Goal: Task Accomplishment & Management: Complete application form

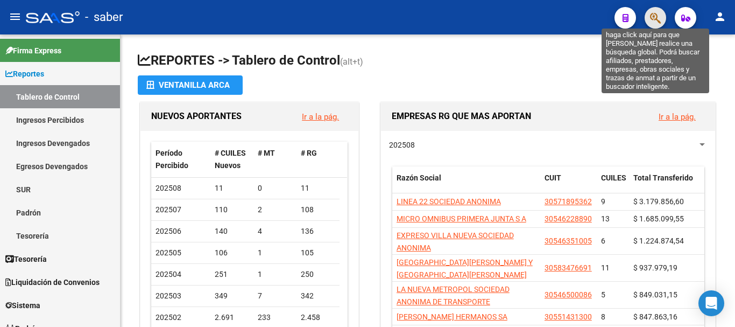
click at [654, 18] on icon "button" at bounding box center [655, 18] width 11 height 12
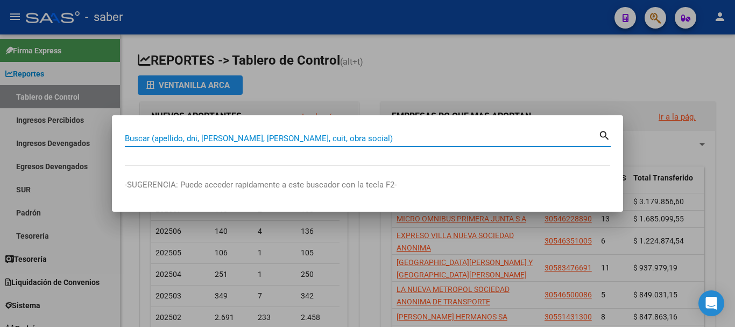
click at [156, 136] on input "Buscar (apellido, dni, [PERSON_NAME], [PERSON_NAME], cuit, obra social)" at bounding box center [362, 139] width 474 height 10
paste input "20260694651"
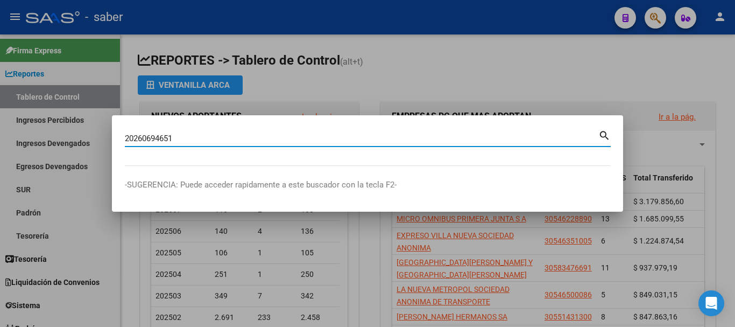
type input "20260694651"
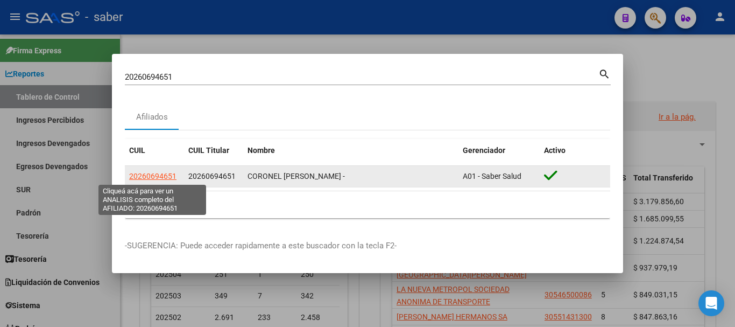
click at [162, 176] on span "20260694651" at bounding box center [152, 176] width 47 height 9
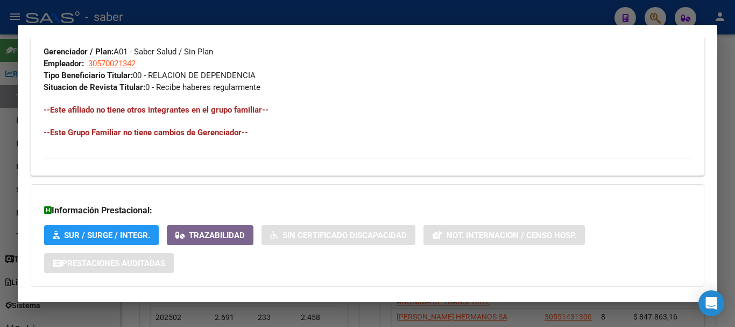
scroll to position [594, 0]
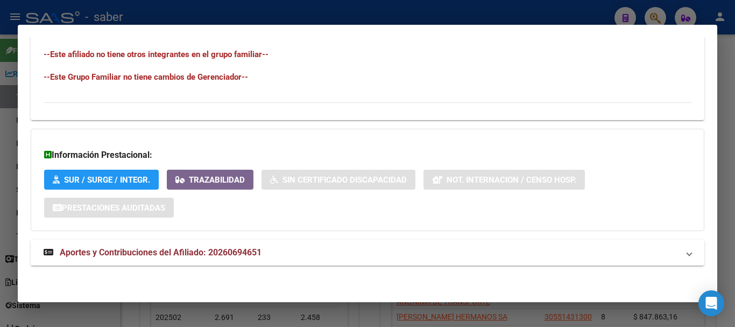
click at [256, 258] on strong "Aportes y Contribuciones del Afiliado: 20260694651" at bounding box center [153, 252] width 218 height 13
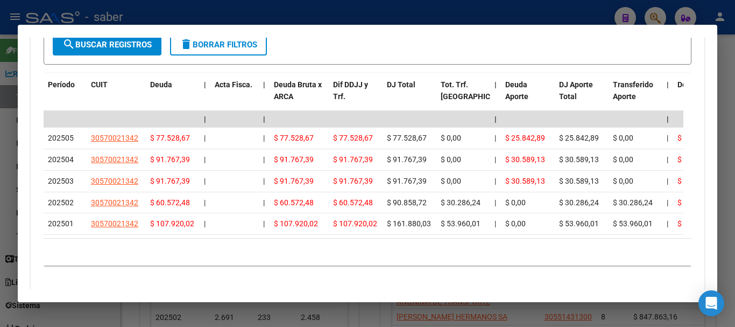
scroll to position [872, 0]
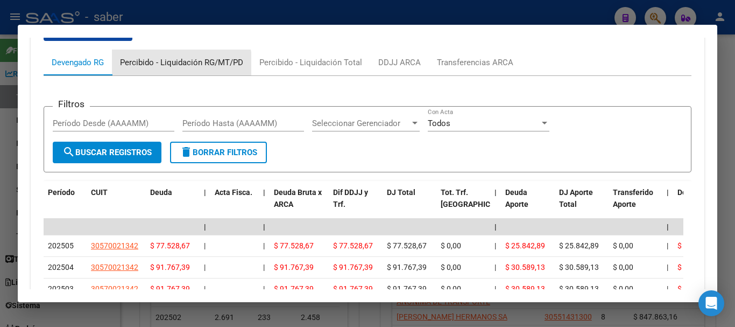
click at [179, 65] on div "Percibido - Liquidación RG/MT/PD" at bounding box center [181, 63] width 123 height 12
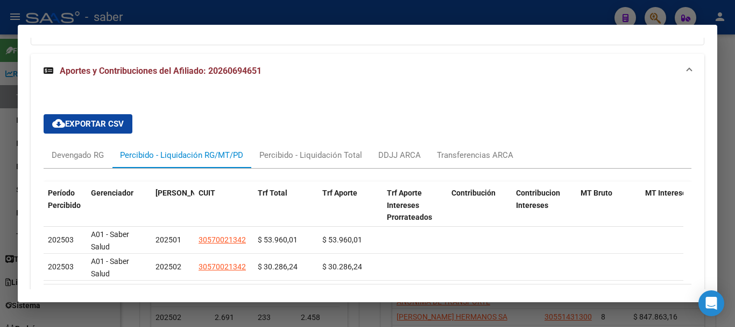
scroll to position [829, 0]
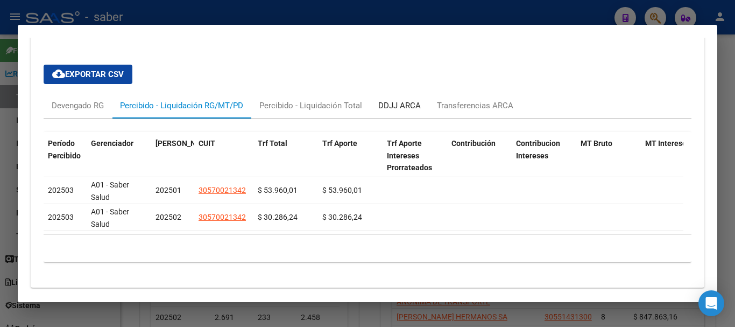
click at [398, 106] on div "DDJJ ARCA" at bounding box center [400, 106] width 43 height 12
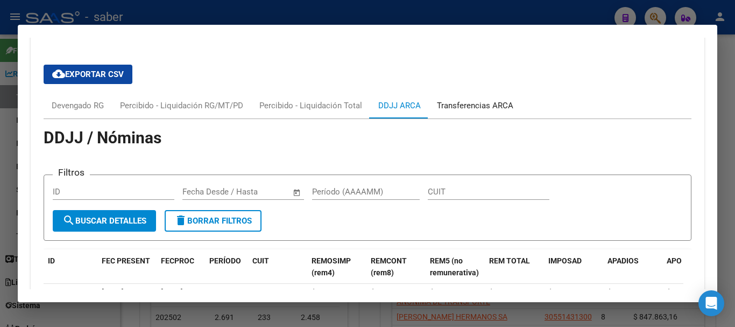
click at [464, 104] on div "Transferencias ARCA" at bounding box center [475, 106] width 76 height 12
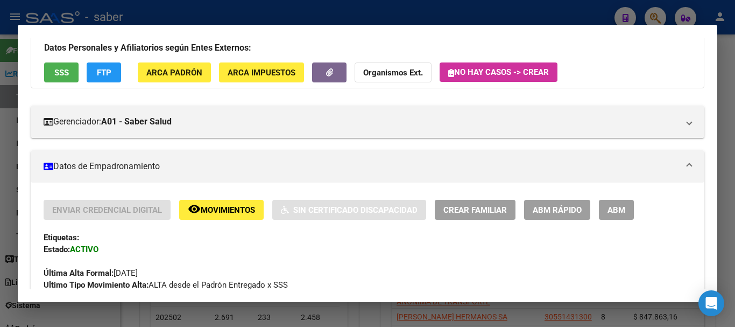
scroll to position [21, 0]
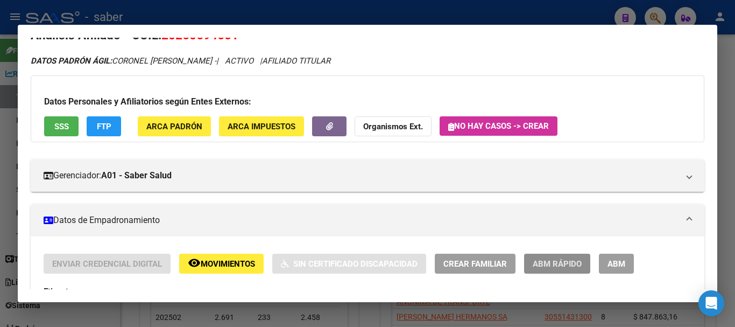
click at [550, 259] on span "ABM Rápido" at bounding box center [557, 264] width 49 height 10
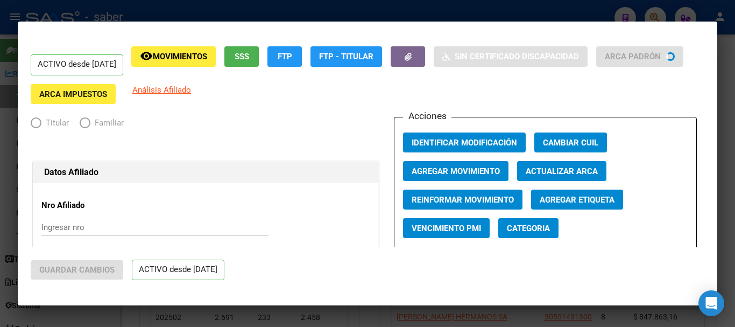
radio input "true"
type input "30-57002134-2"
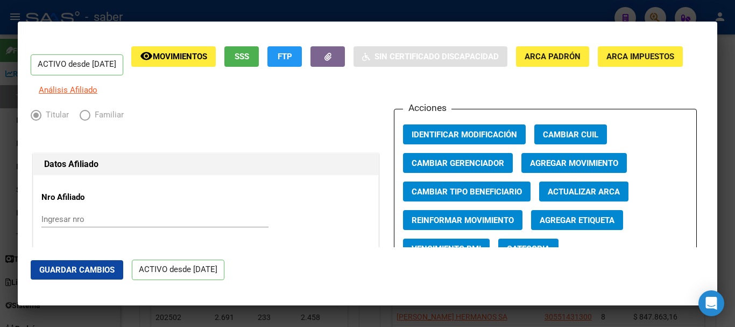
click at [589, 168] on span "Agregar Movimiento" at bounding box center [574, 163] width 88 height 10
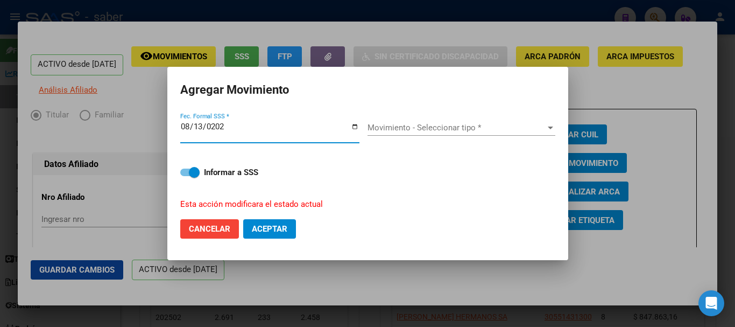
type input "[DATE]"
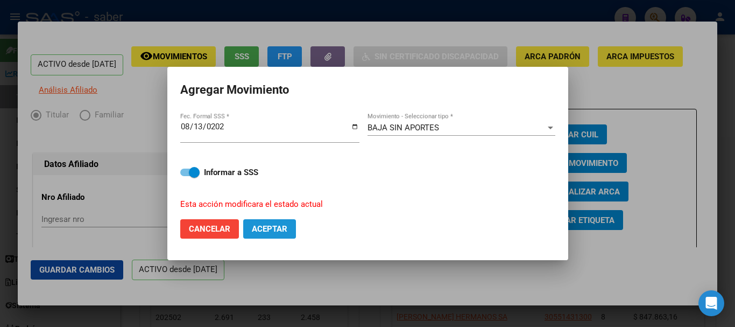
click at [272, 227] on span "Aceptar" at bounding box center [270, 229] width 36 height 10
checkbox input "false"
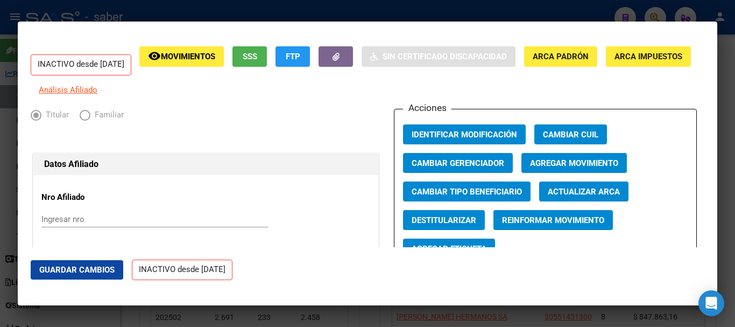
click at [358, 313] on div at bounding box center [367, 163] width 735 height 327
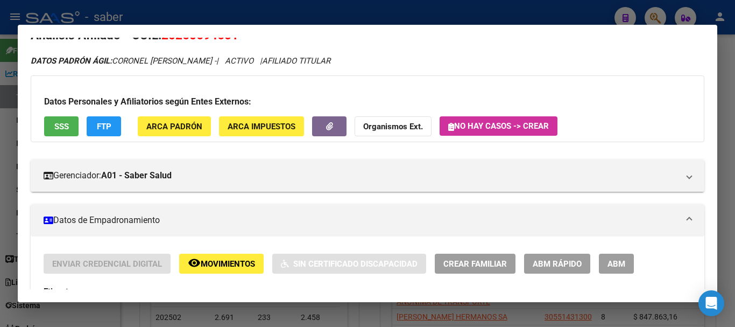
click at [357, 310] on div at bounding box center [367, 163] width 735 height 327
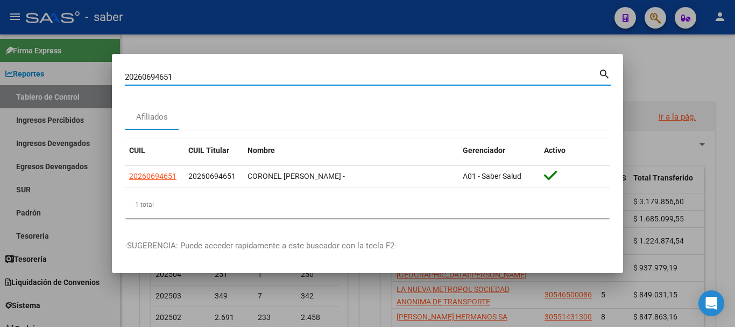
click at [167, 78] on input "20260694651" at bounding box center [362, 77] width 474 height 10
click at [168, 77] on input "20260694651" at bounding box center [362, 77] width 474 height 10
paste input "7256785760"
type input "27256785760"
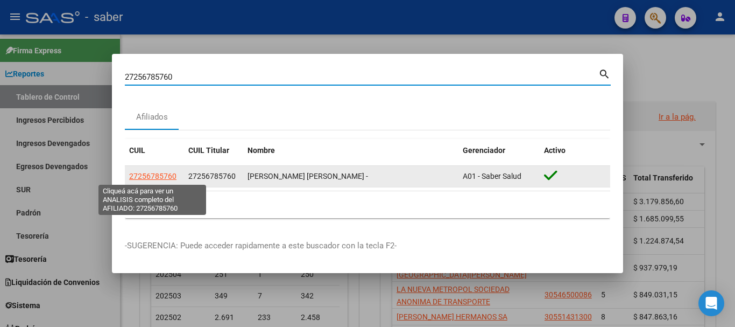
click at [153, 174] on span "27256785760" at bounding box center [152, 176] width 47 height 9
type textarea "27256785760"
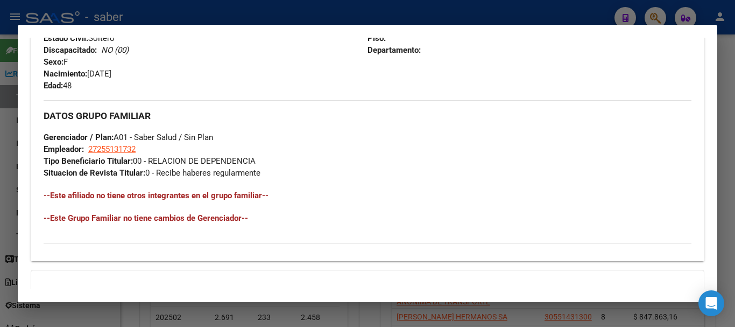
scroll to position [594, 0]
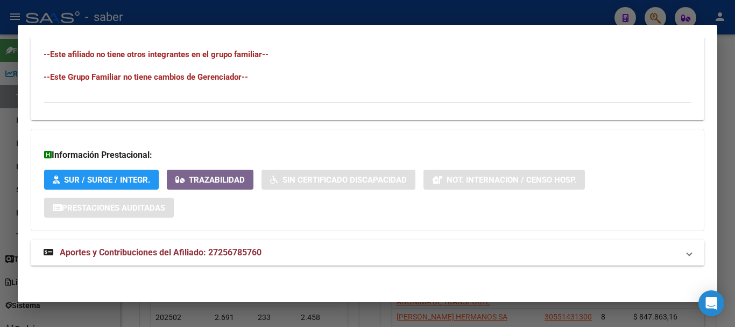
click at [242, 251] on span "Aportes y Contribuciones del Afiliado: 27256785760" at bounding box center [161, 252] width 202 height 10
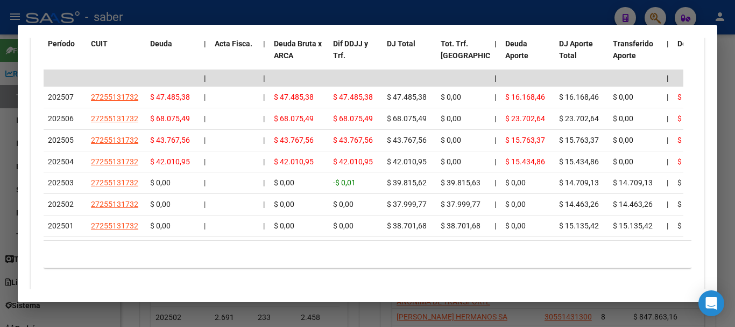
scroll to position [1025, 0]
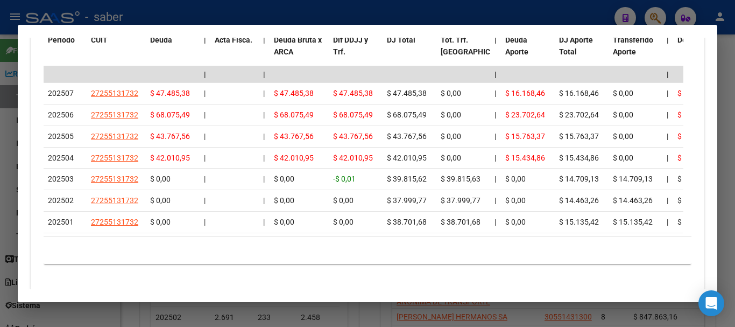
click at [369, 308] on div at bounding box center [367, 163] width 735 height 327
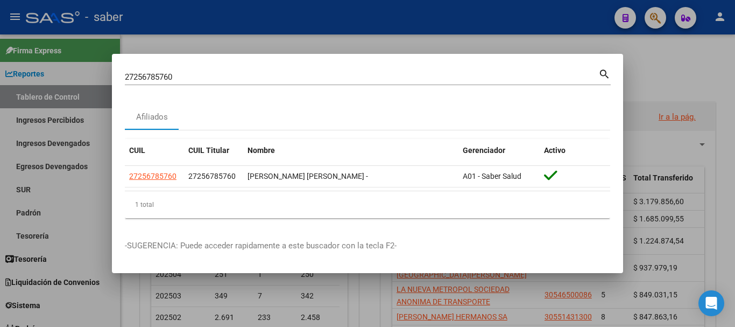
click at [160, 74] on input "27256785760" at bounding box center [362, 77] width 474 height 10
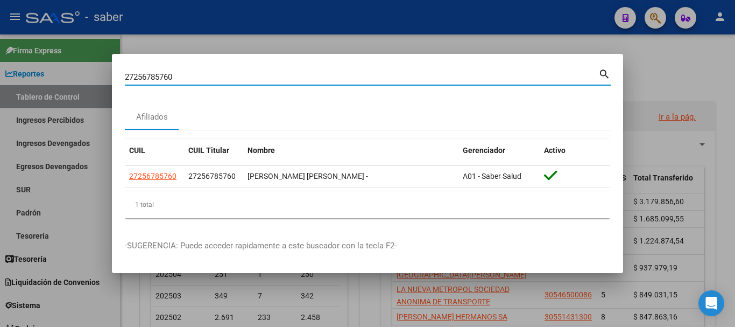
click at [160, 74] on input "27256785760" at bounding box center [362, 77] width 474 height 10
paste input "0287476052"
type input "20287476052"
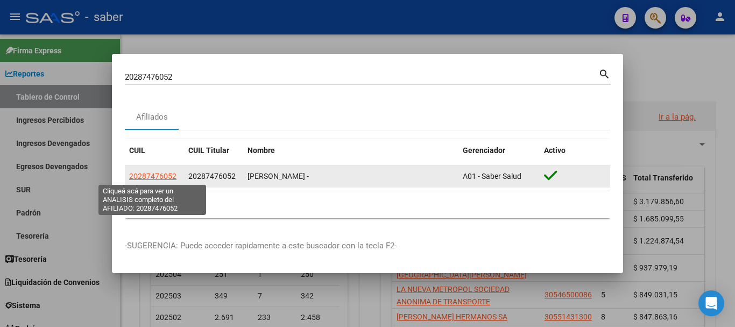
click at [160, 176] on span "20287476052" at bounding box center [152, 176] width 47 height 9
type textarea "20287476052"
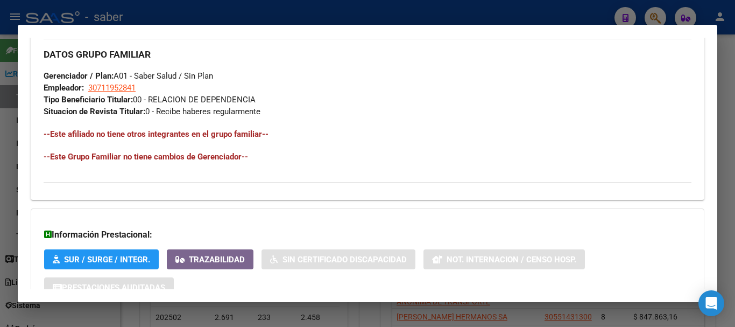
scroll to position [594, 0]
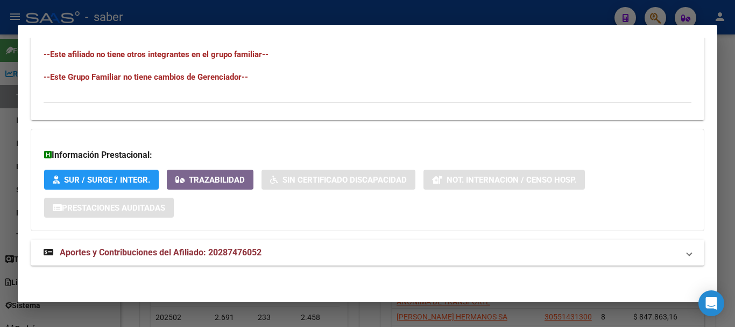
click at [239, 258] on strong "Aportes y Contribuciones del Afiliado: 20287476052" at bounding box center [153, 252] width 218 height 13
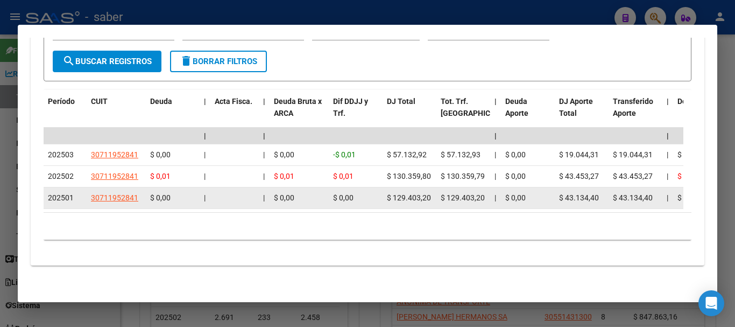
scroll to position [865, 0]
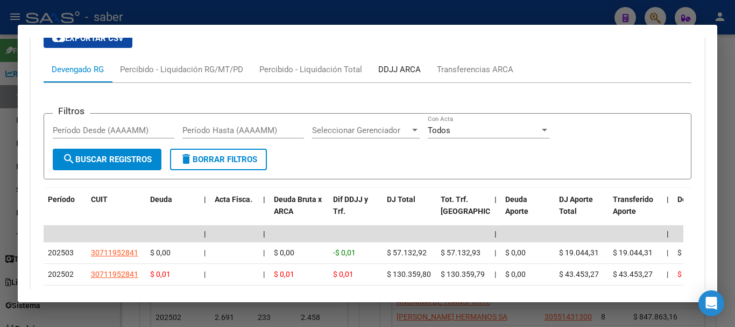
click at [397, 69] on div "DDJJ ARCA" at bounding box center [400, 70] width 43 height 12
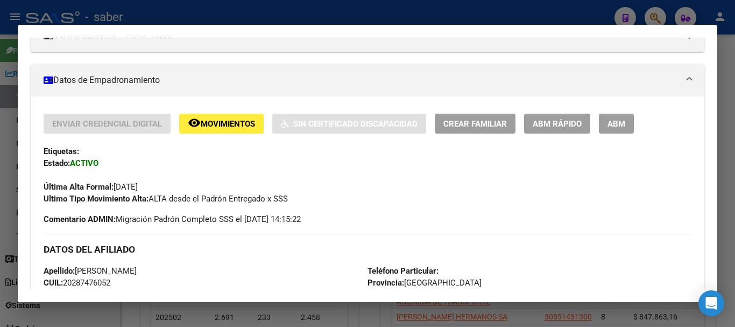
scroll to position [162, 0]
click at [552, 116] on button "ABM Rápido" at bounding box center [557, 123] width 66 height 20
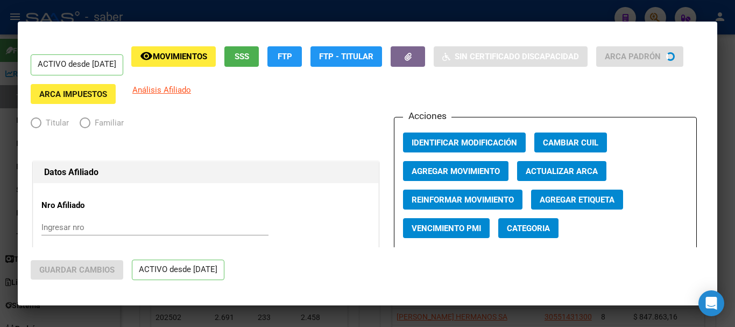
radio input "true"
type input "30-71195284-1"
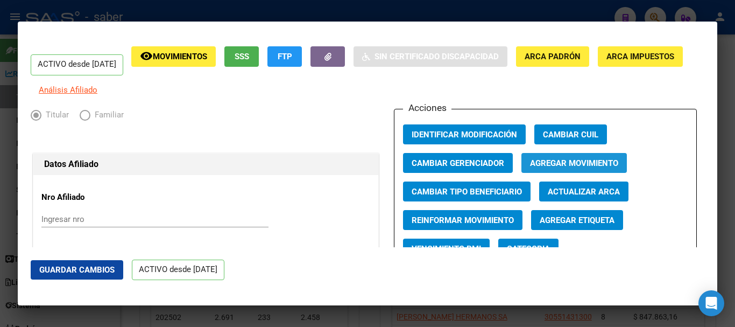
click at [588, 168] on span "Agregar Movimiento" at bounding box center [574, 163] width 88 height 10
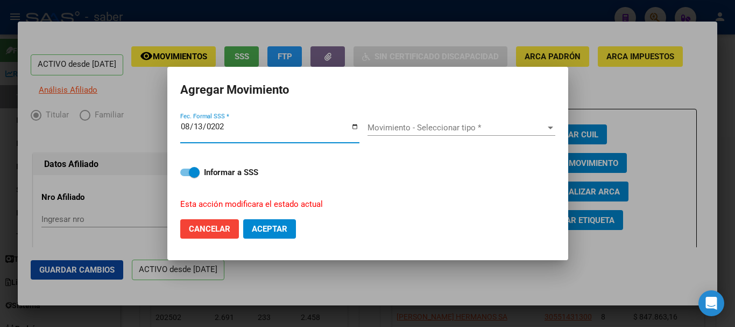
type input "[DATE]"
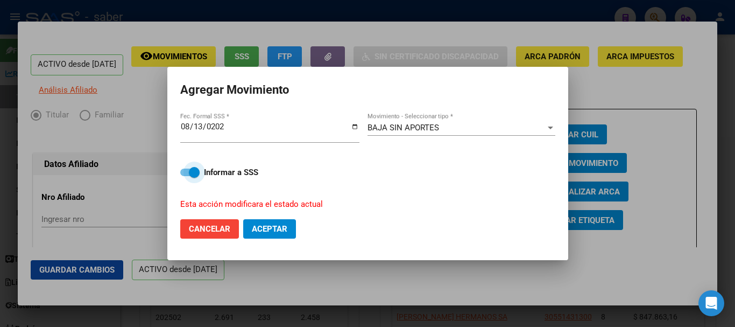
click at [277, 234] on button "Aceptar" at bounding box center [269, 228] width 53 height 19
checkbox input "false"
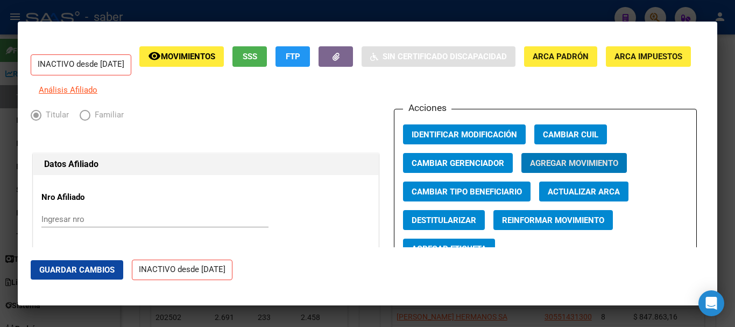
click at [362, 311] on div at bounding box center [367, 163] width 735 height 327
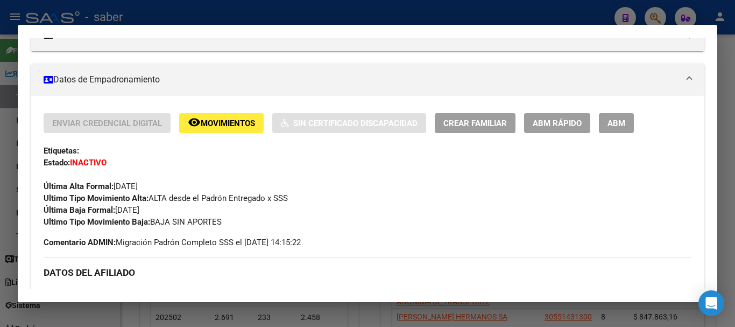
click at [366, 314] on div at bounding box center [367, 163] width 735 height 327
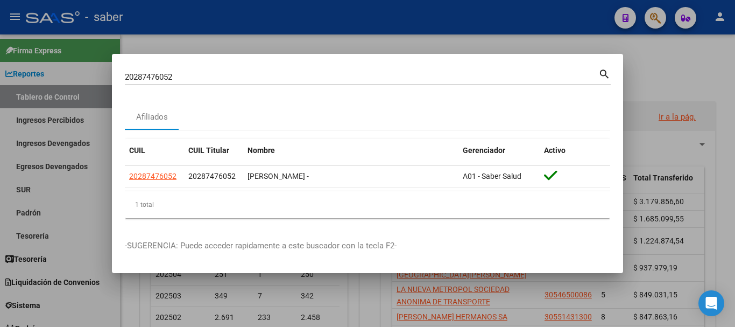
click at [156, 76] on input "20287476052" at bounding box center [362, 77] width 474 height 10
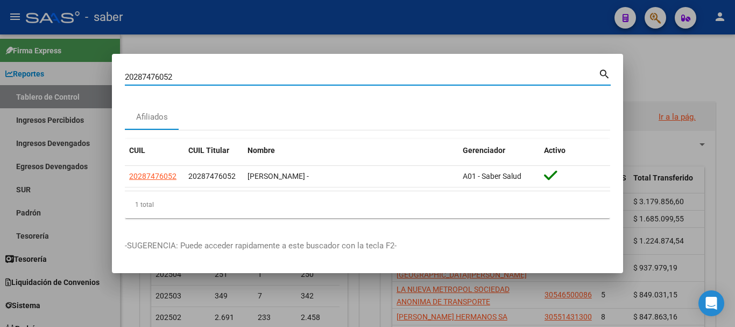
click at [156, 76] on input "20287476052" at bounding box center [362, 77] width 474 height 10
paste input "328651387"
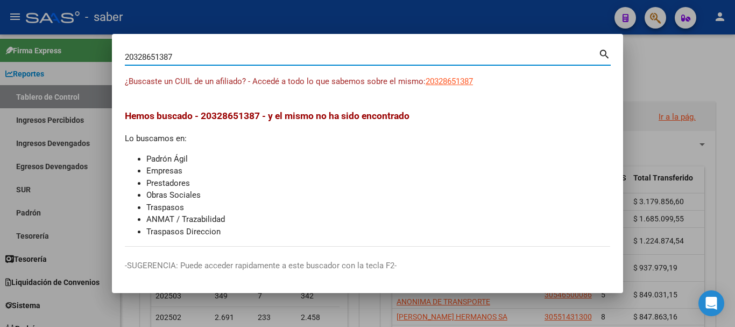
click at [149, 53] on input "20328651387" at bounding box center [362, 57] width 474 height 10
paste input "63947205"
type input "20363947205"
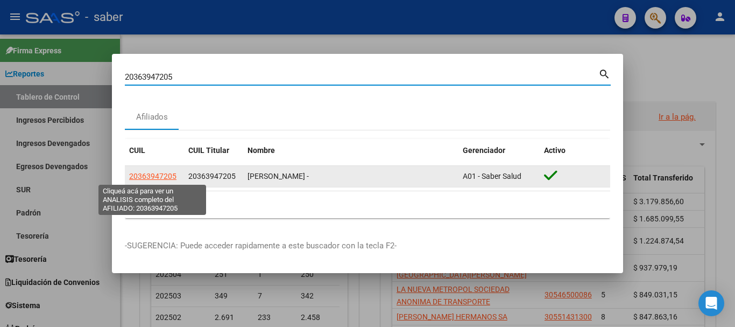
click at [139, 176] on span "20363947205" at bounding box center [152, 176] width 47 height 9
type textarea "20363947205"
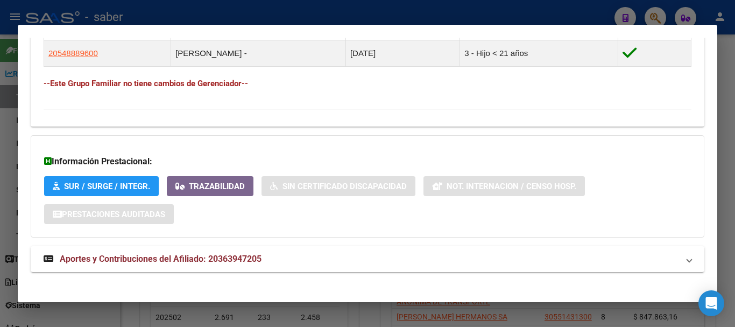
scroll to position [685, 0]
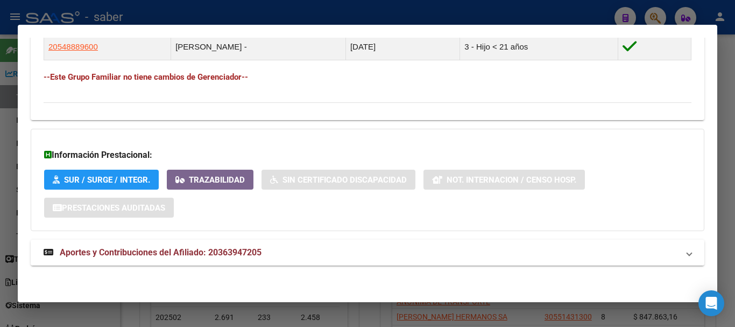
click at [192, 252] on span "Aportes y Contribuciones del Afiliado: 20363947205" at bounding box center [161, 252] width 202 height 10
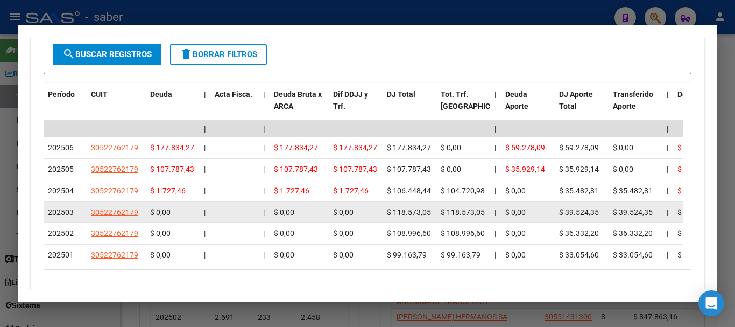
scroll to position [1062, 0]
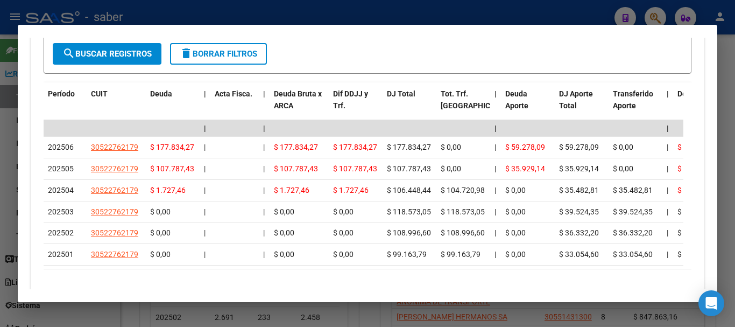
click at [255, 310] on div at bounding box center [367, 163] width 735 height 327
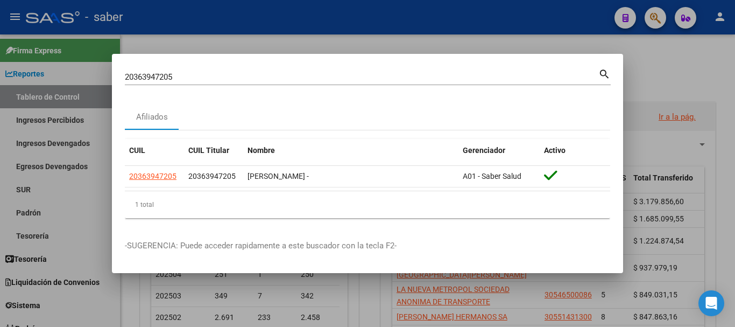
click at [153, 72] on input "20363947205" at bounding box center [362, 77] width 474 height 10
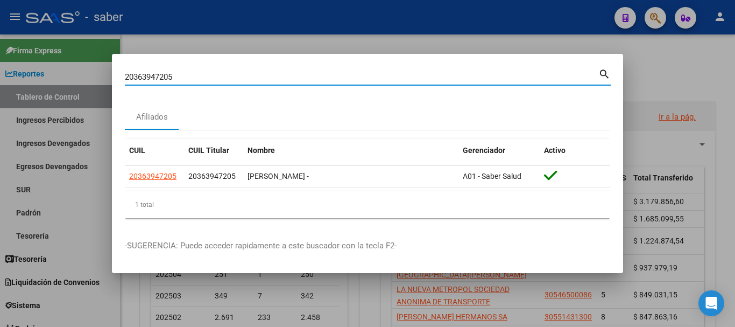
click at [153, 72] on input "20363947205" at bounding box center [362, 77] width 474 height 10
paste input "91600113"
type input "20391600113"
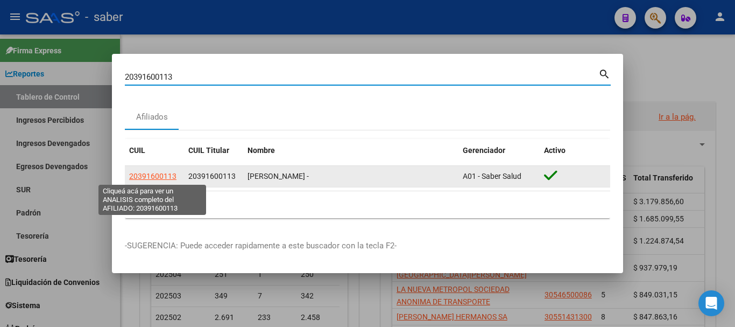
click at [150, 174] on span "20391600113" at bounding box center [152, 176] width 47 height 9
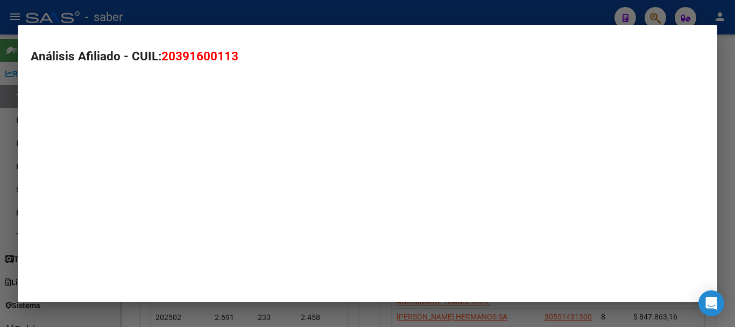
type textarea "20391600113"
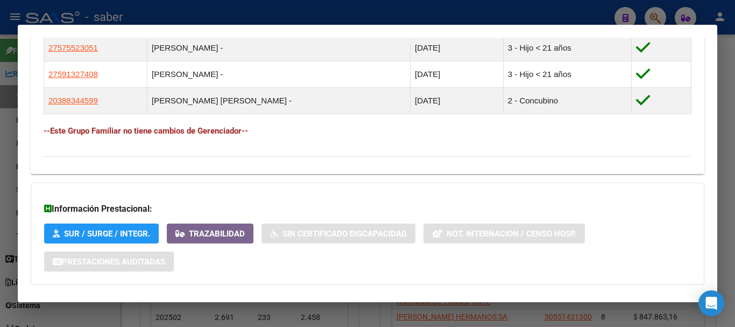
scroll to position [685, 0]
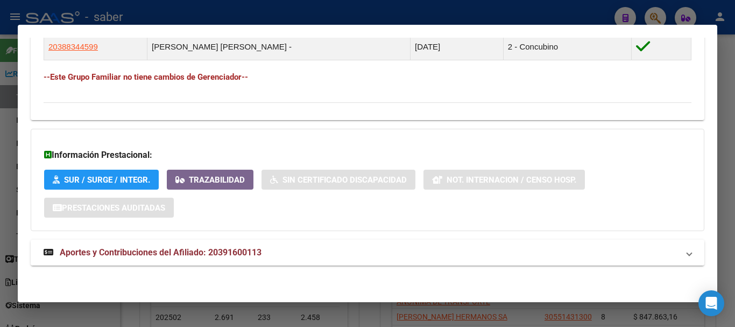
click at [181, 254] on span "Aportes y Contribuciones del Afiliado: 20391600113" at bounding box center [161, 252] width 202 height 10
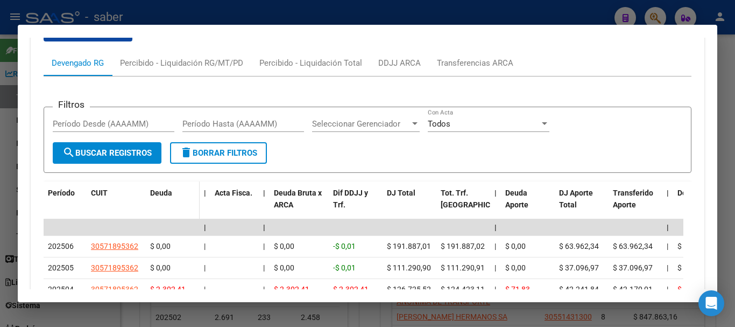
scroll to position [1071, 0]
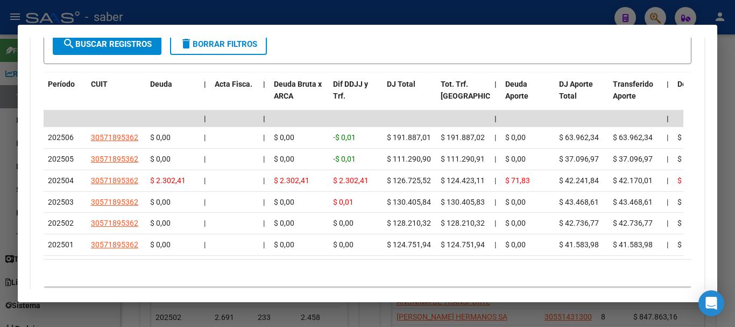
click at [478, 311] on div at bounding box center [367, 163] width 735 height 327
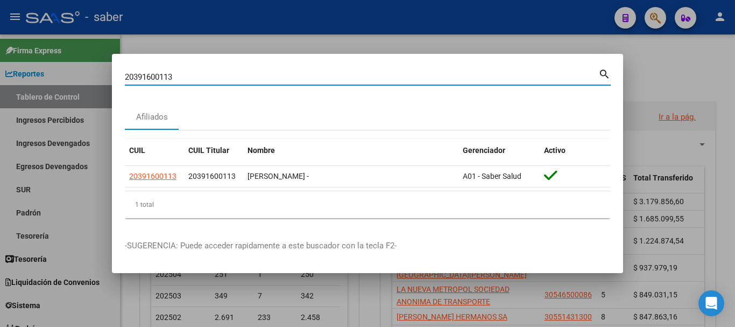
click at [150, 75] on input "20391600113" at bounding box center [362, 77] width 474 height 10
paste input "7403031505"
type input "27403031505"
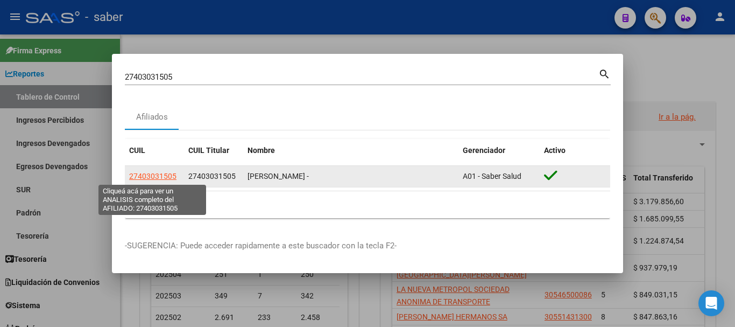
click at [153, 177] on span "27403031505" at bounding box center [152, 176] width 47 height 9
type textarea "27403031505"
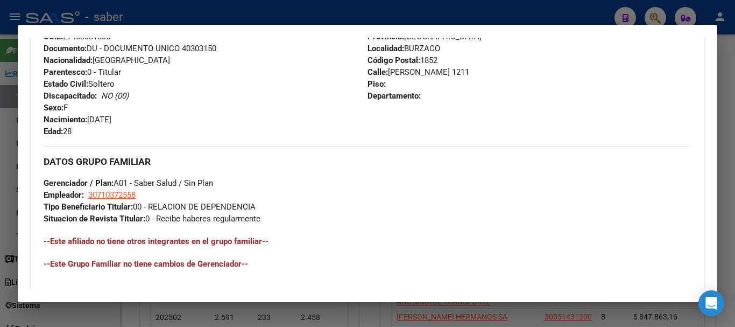
scroll to position [594, 0]
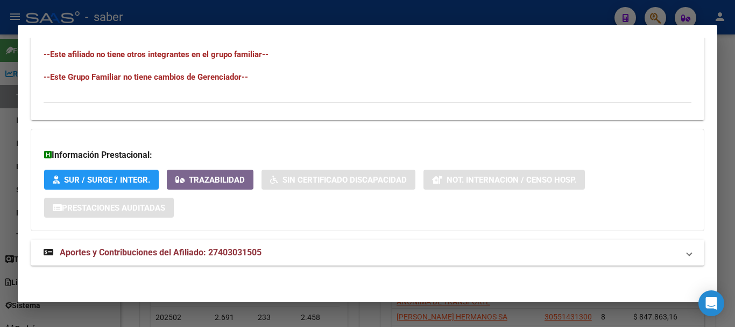
click at [243, 255] on span "Aportes y Contribuciones del Afiliado: 27403031505" at bounding box center [161, 252] width 202 height 10
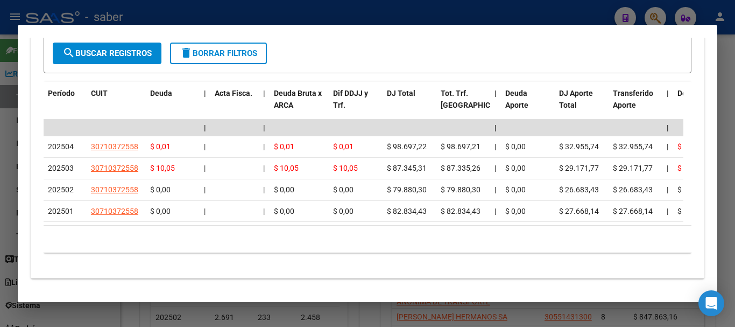
scroll to position [995, 0]
